Goal: Navigation & Orientation: Find specific page/section

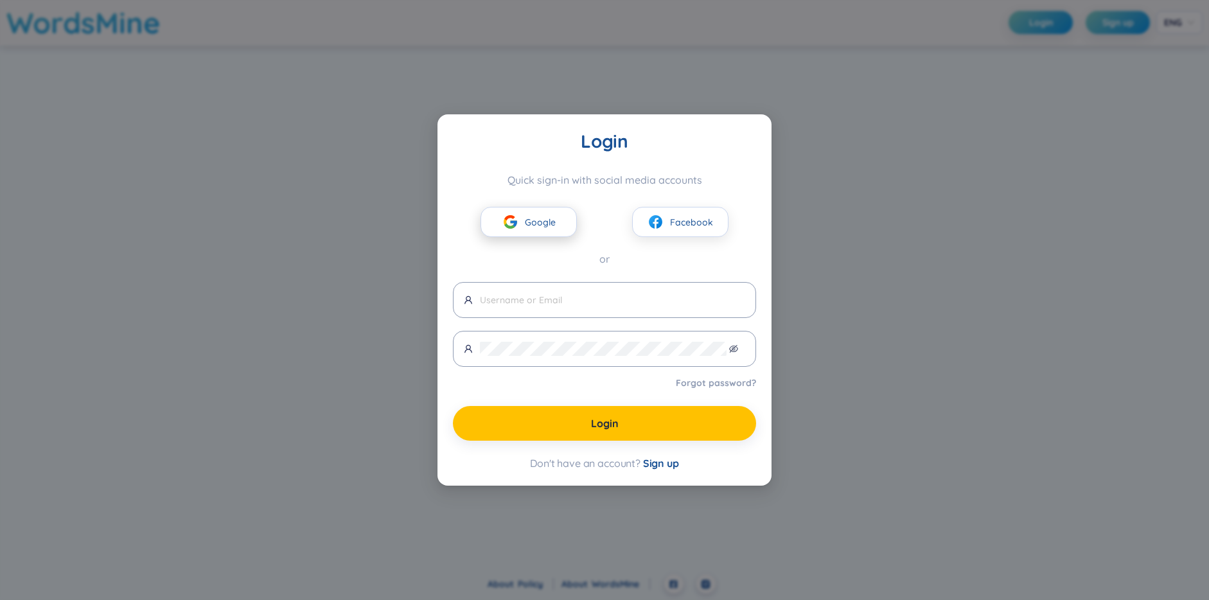
click at [534, 220] on span "Google" at bounding box center [540, 222] width 31 height 14
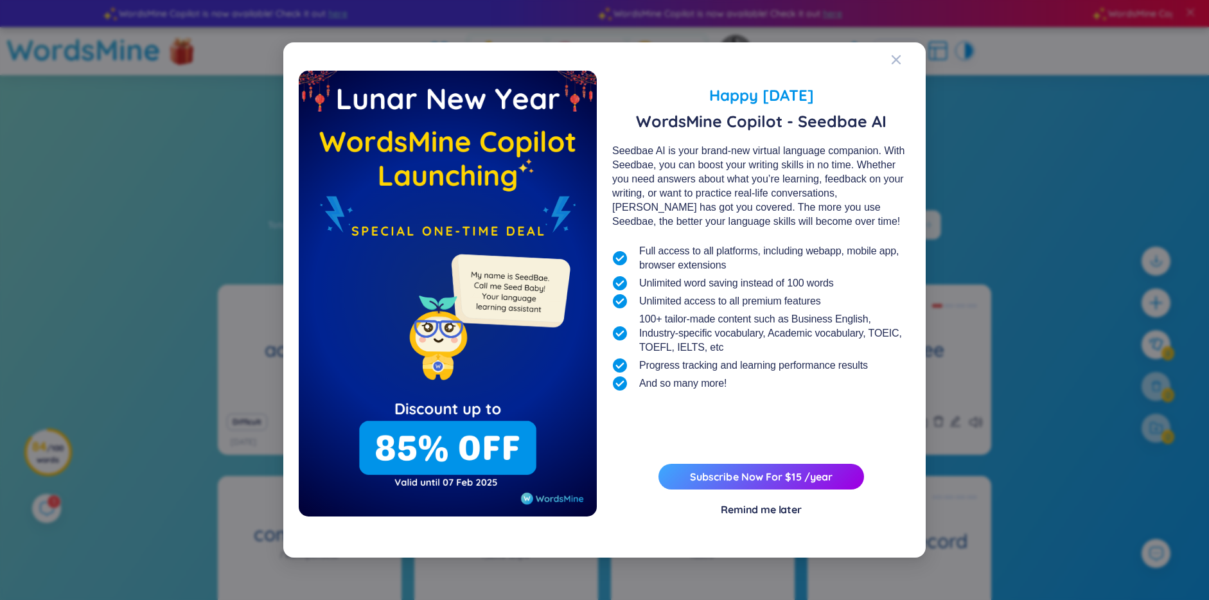
click at [889, 62] on div "Happy [DATE] WordsMine Copilot - Seedbae AI Seedbae AI is your brand-new virtua…" at bounding box center [604, 300] width 611 height 484
click at [902, 57] on span "Close" at bounding box center [908, 59] width 35 height 35
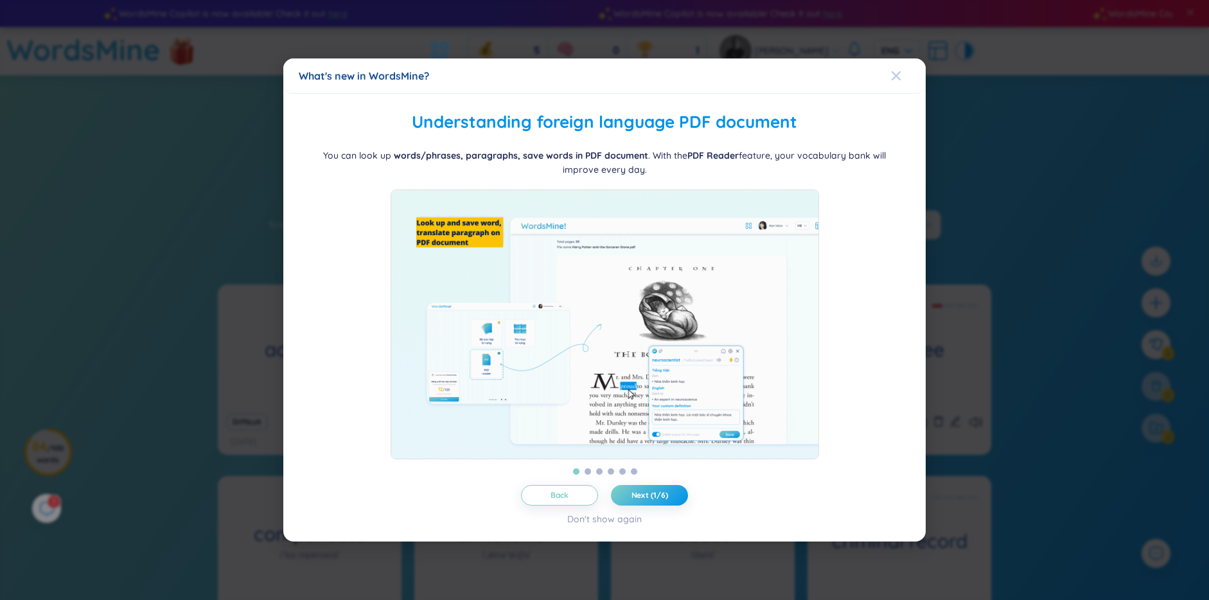
click at [900, 62] on div "Close" at bounding box center [896, 75] width 10 height 35
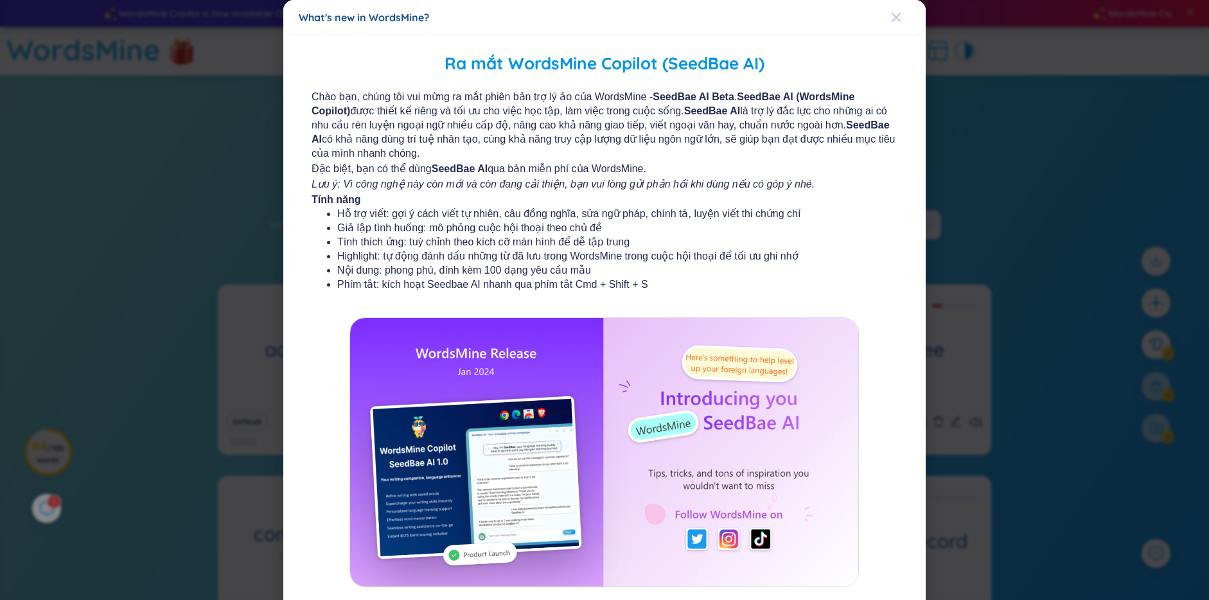
click at [891, 17] on icon "Close" at bounding box center [895, 17] width 9 height 9
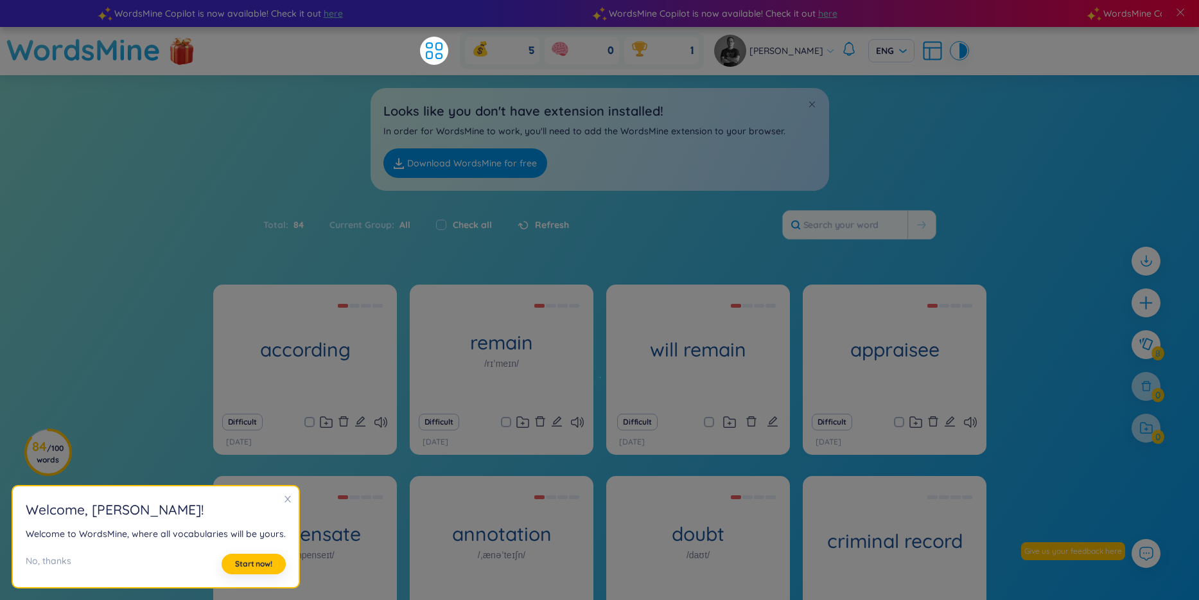
click at [98, 206] on section "Sort Alphabet Ascending Alphabet Descending Time-based Ascending Time-based Des…" at bounding box center [599, 401] width 1199 height 653
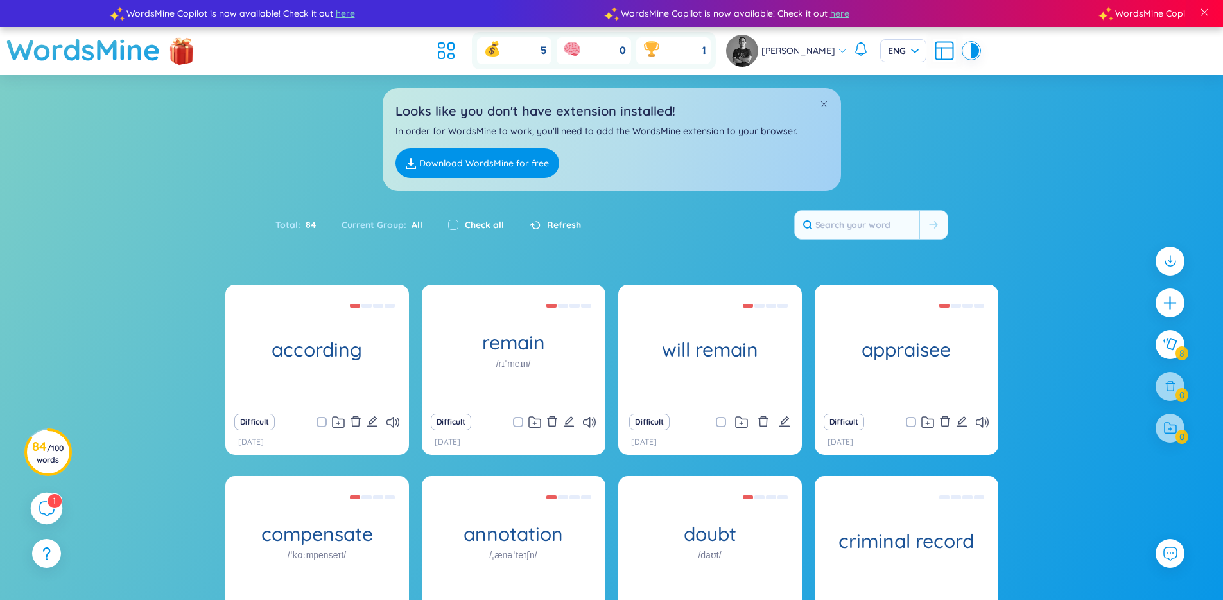
click at [55, 509] on div "1" at bounding box center [47, 509] width 32 height 32
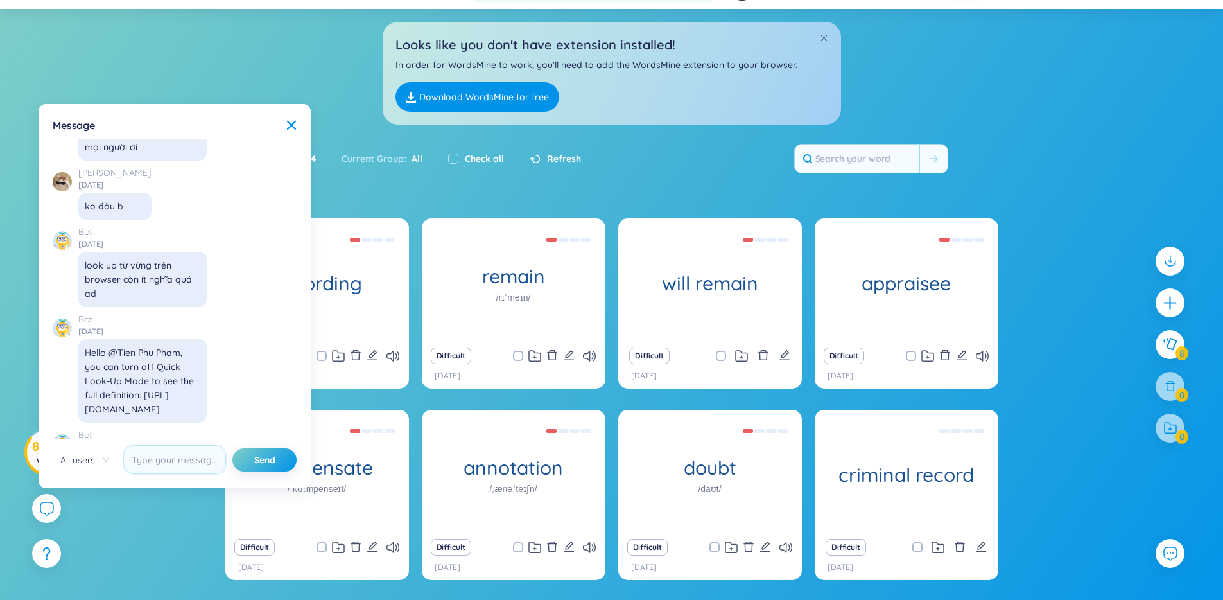
scroll to position [14837, 0]
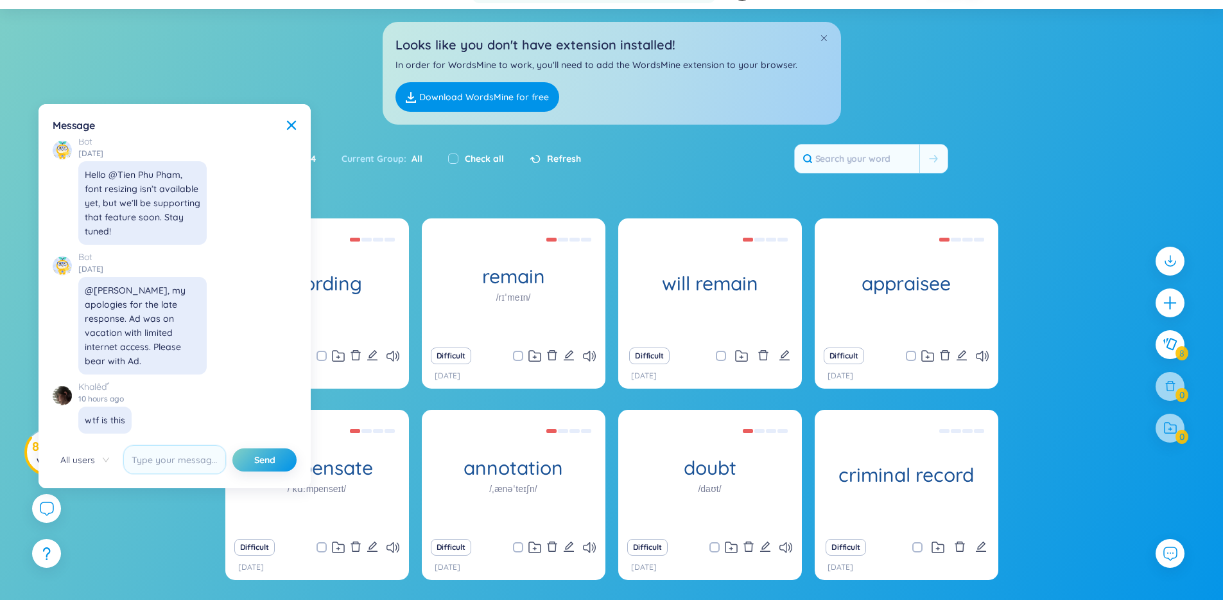
click at [724, 151] on div "Total : 84 Current Group : All Check all Refresh" at bounding box center [612, 164] width 802 height 55
